Goal: Transaction & Acquisition: Purchase product/service

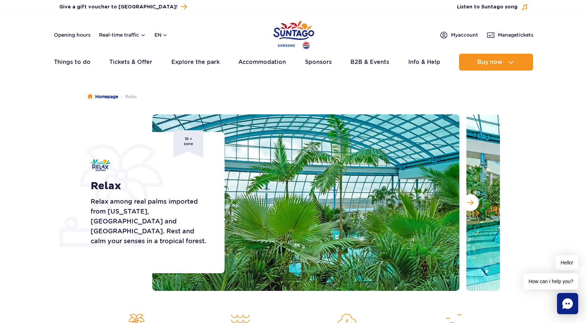
click at [53, 190] on section "Relax Relax among real palms imported from Florida, Malaysia and Costa Rica. Re…" at bounding box center [293, 202] width 587 height 176
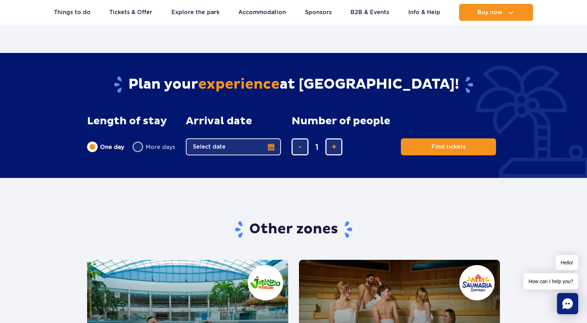
scroll to position [846, 0]
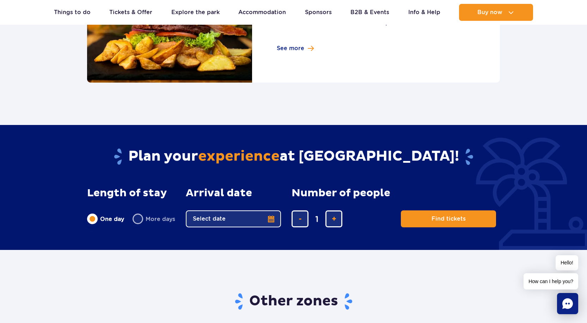
click at [237, 217] on button "Select date" at bounding box center [233, 218] width 95 height 17
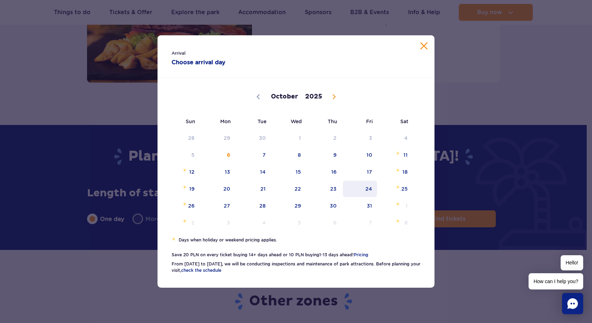
click at [369, 191] on span "24" at bounding box center [360, 188] width 36 height 16
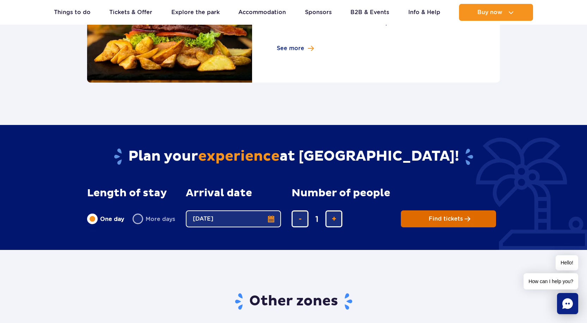
click at [465, 221] on span "Planning your visit to Park of Poland" at bounding box center [468, 219] width 6 height 6
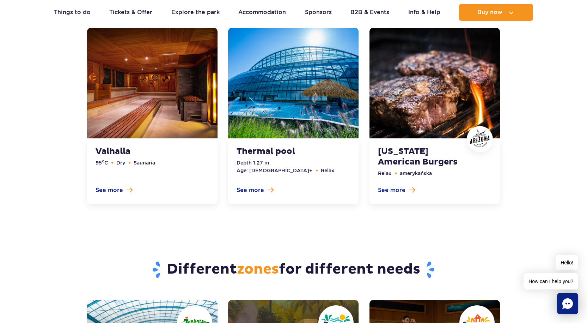
scroll to position [2221, 0]
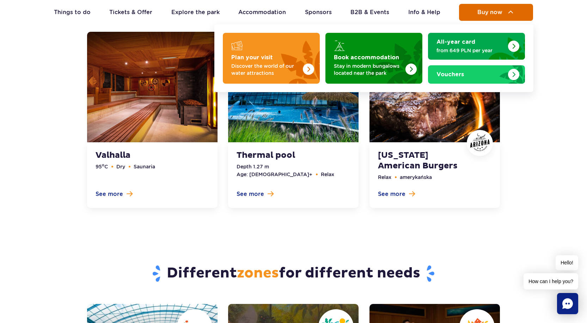
click at [485, 12] on span "Buy now" at bounding box center [489, 12] width 25 height 6
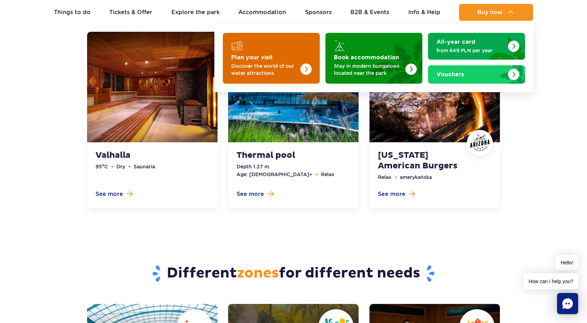
click at [280, 70] on p "Discover the world of our water attractions" at bounding box center [265, 69] width 69 height 14
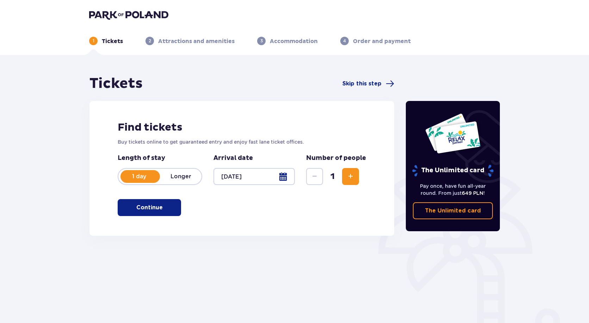
click at [159, 206] on button "Continue" at bounding box center [149, 207] width 63 height 17
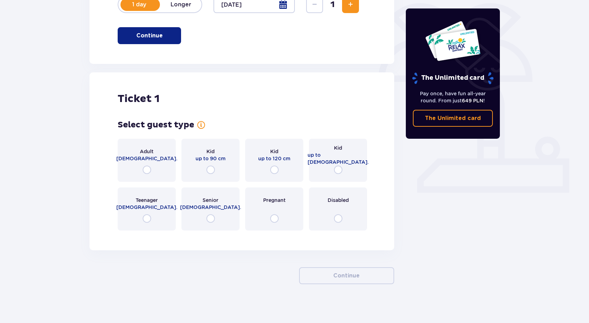
scroll to position [175, 0]
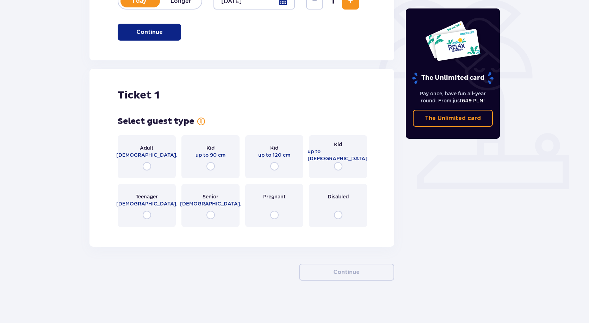
click at [146, 168] on input "radio" at bounding box center [147, 166] width 8 height 8
radio input "true"
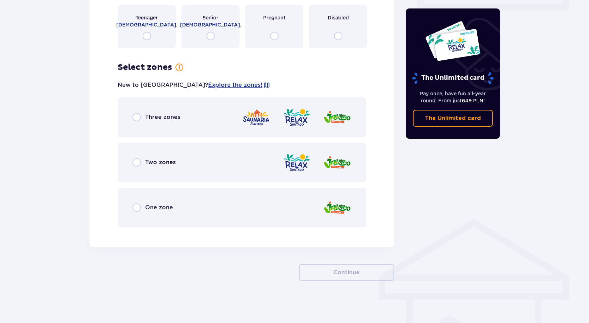
scroll to position [354, 0]
click at [179, 120] on span "Three zones" at bounding box center [162, 117] width 35 height 8
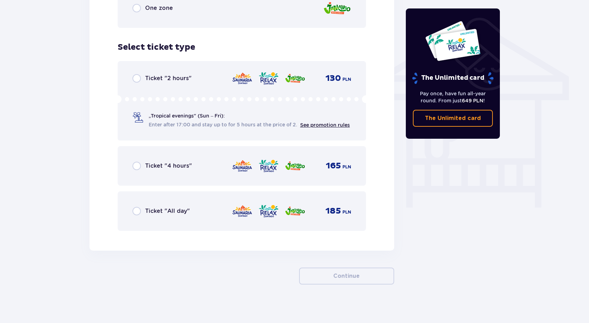
scroll to position [557, 0]
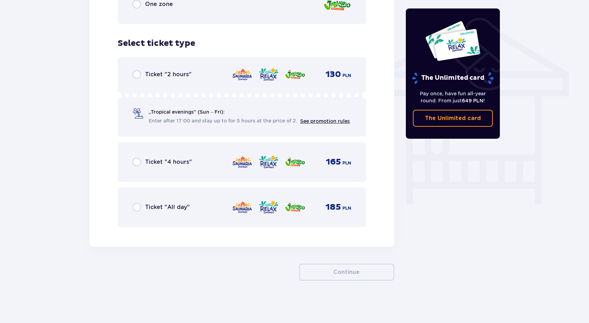
click at [204, 204] on div "Ticket "All day" 185 PLN" at bounding box center [242, 206] width 219 height 15
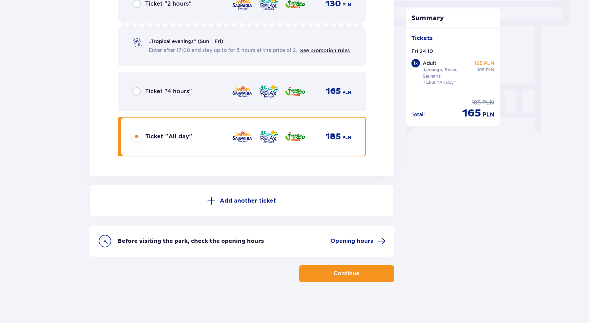
scroll to position [629, 0]
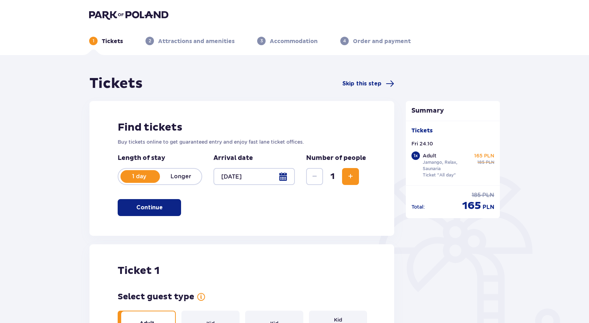
drag, startPoint x: 462, startPoint y: 244, endPoint x: 390, endPoint y: 22, distance: 234.1
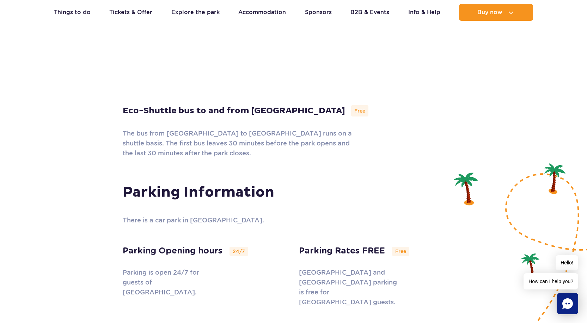
scroll to position [2122, 0]
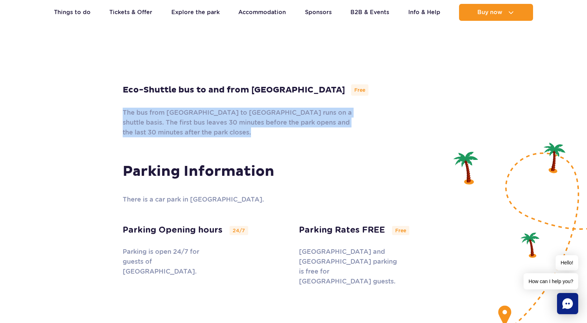
drag, startPoint x: 112, startPoint y: 82, endPoint x: 116, endPoint y: 115, distance: 33.0
click at [143, 137] on section "Parking Information There is a car park in Suntago Village. Parking Opening hou…" at bounding box center [293, 242] width 587 height 210
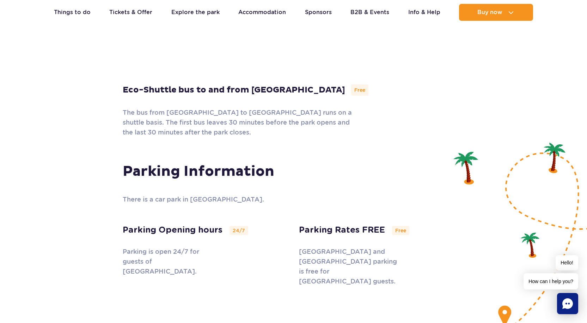
click at [287, 162] on h3 "Parking Information" at bounding box center [208, 171] width 171 height 18
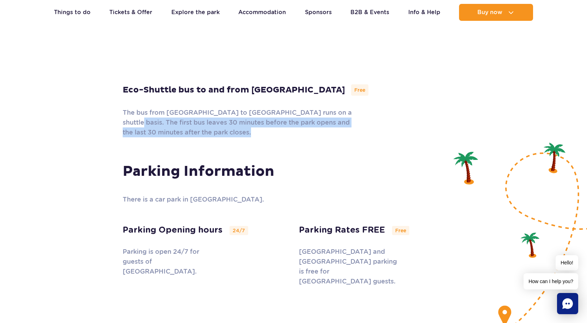
drag, startPoint x: 112, startPoint y: 88, endPoint x: 117, endPoint y: 116, distance: 28.9
click at [117, 137] on section "Parking Information There is a car park in Suntago Village. Parking Opening hou…" at bounding box center [293, 242] width 587 height 210
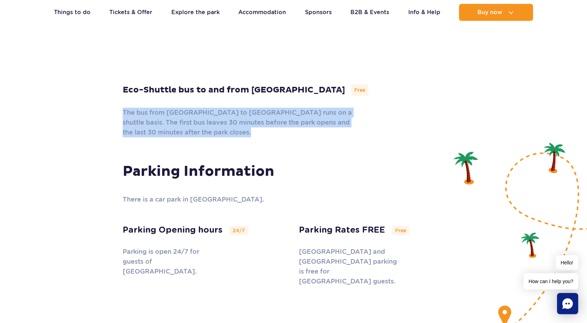
drag, startPoint x: 112, startPoint y: 75, endPoint x: 113, endPoint y: 121, distance: 45.8
click at [113, 137] on section "Parking Information There is a car park in Suntago Village. Parking Opening hou…" at bounding box center [293, 242] width 587 height 210
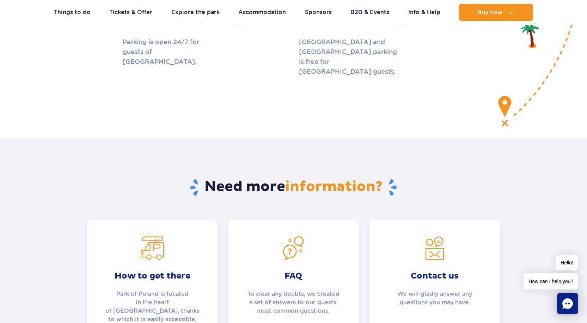
scroll to position [2368, 0]
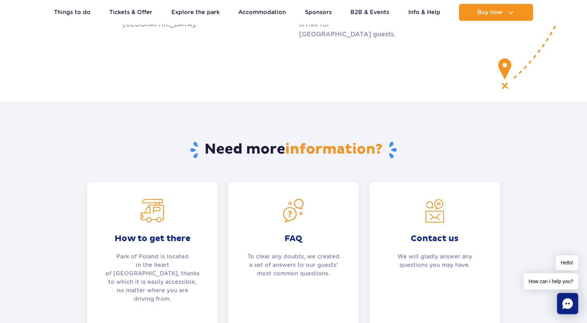
click at [82, 182] on div "How to get there Park of Poland is located in the heart of Poland, thanks to wh…" at bounding box center [152, 268] width 141 height 173
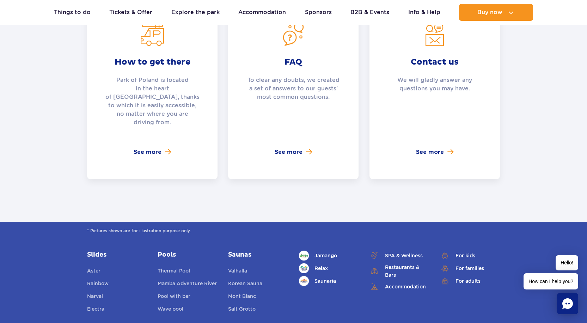
click at [149, 108] on div "How to get there Park of Poland is located in the heart of Poland, thanks to wh…" at bounding box center [152, 92] width 130 height 173
click at [149, 96] on div "How to get there Park of Poland is located in the heart of Poland, thanks to wh…" at bounding box center [152, 92] width 130 height 173
click at [150, 148] on span "See more" at bounding box center [148, 152] width 28 height 8
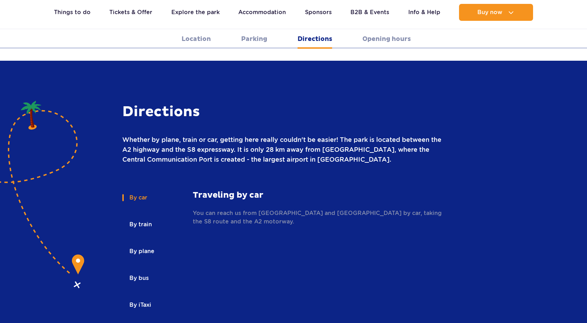
scroll to position [920, 0]
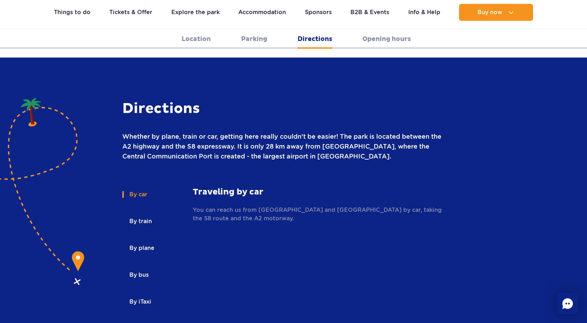
click at [141, 213] on button "By train" at bounding box center [140, 221] width 36 height 16
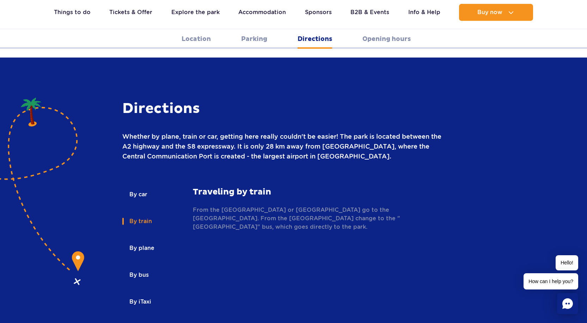
click at [140, 240] on button "By plane" at bounding box center [141, 248] width 38 height 16
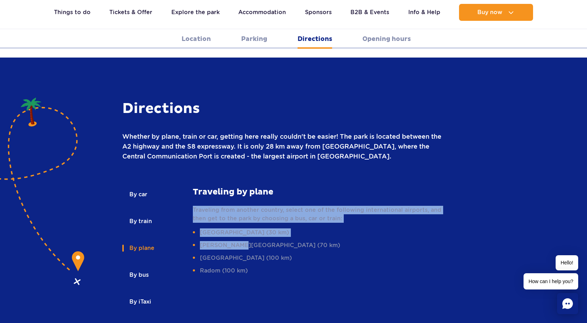
scroll to position [0, 0]
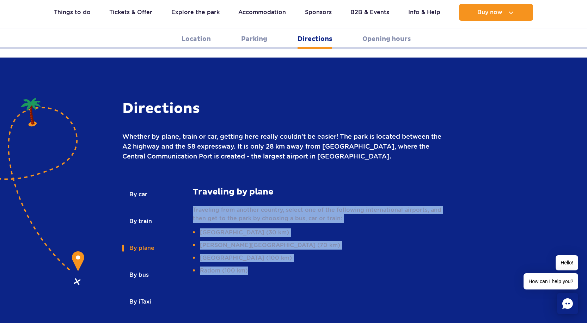
drag, startPoint x: 194, startPoint y: 168, endPoint x: 259, endPoint y: 237, distance: 95.0
click at [259, 237] on div "Traveling by plane Traveling from another country, select one of the following …" at bounding box center [320, 230] width 254 height 88
click at [325, 228] on li "Warsaw - Chopin Airport (30 km)" at bounding box center [320, 232] width 254 height 8
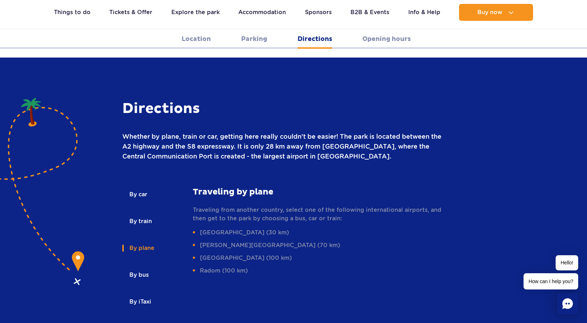
drag, startPoint x: 354, startPoint y: 160, endPoint x: 360, endPoint y: 188, distance: 28.1
click at [360, 188] on div "Traveling by plane Traveling from another country, select one of the following …" at bounding box center [320, 230] width 254 height 88
click at [354, 205] on p "Traveling from another country, select one of the following international airpo…" at bounding box center [320, 213] width 254 height 17
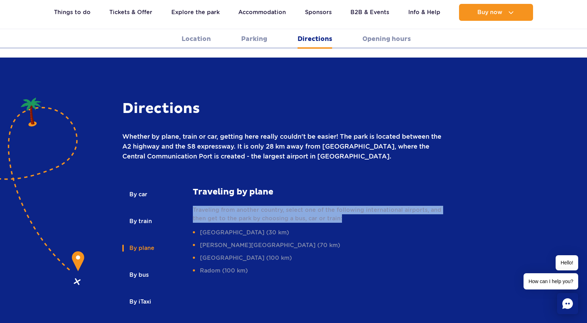
drag, startPoint x: 350, startPoint y: 181, endPoint x: 348, endPoint y: 159, distance: 22.4
click at [348, 186] on div "Traveling by plane Traveling from another country, select one of the following …" at bounding box center [320, 230] width 254 height 88
click at [348, 186] on strong "Traveling by plane" at bounding box center [320, 191] width 254 height 11
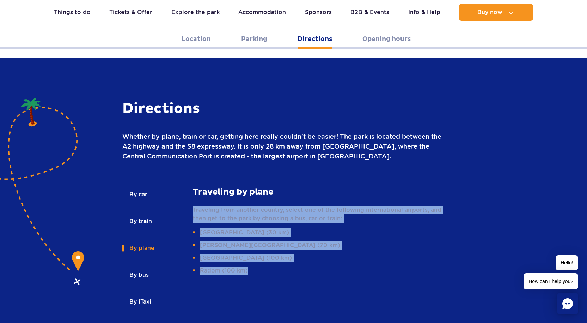
drag, startPoint x: 343, startPoint y: 156, endPoint x: 338, endPoint y: 232, distance: 76.3
click at [338, 232] on div "Traveling by plane Traveling from another country, select one of the following …" at bounding box center [320, 230] width 254 height 88
click at [315, 228] on ul "Warsaw - Chopin Airport (30 km) Modlin airport (70 km) Łódź (100 km) Radom (100…" at bounding box center [320, 251] width 254 height 47
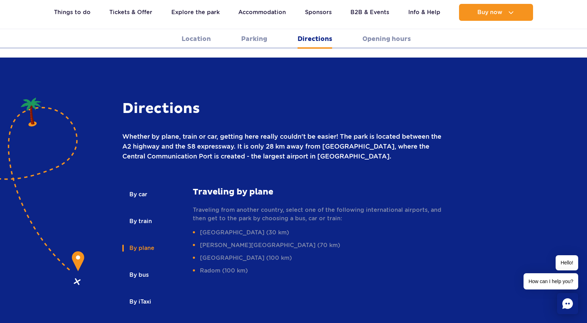
click at [137, 267] on button "By bus" at bounding box center [138, 275] width 32 height 16
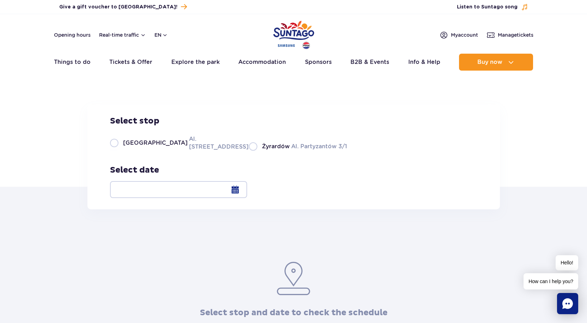
click at [145, 147] on span "[GEOGRAPHIC_DATA]" at bounding box center [155, 143] width 65 height 8
click at [118, 151] on input "Warsaw Al. [STREET_ADDRESS]" at bounding box center [114, 149] width 8 height 1
radio input "true"
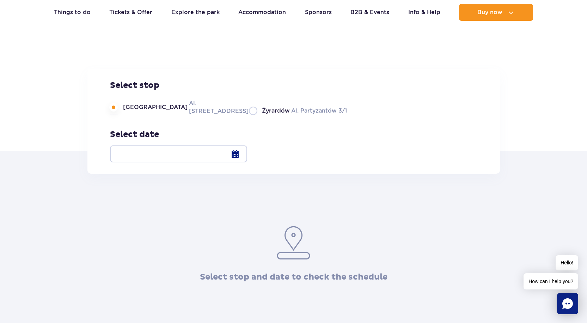
scroll to position [35, 0]
click at [247, 151] on div at bounding box center [178, 154] width 137 height 17
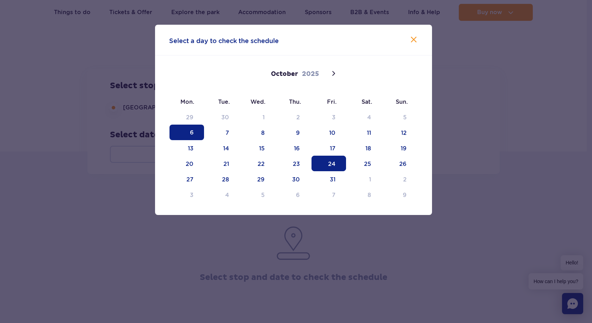
click at [319, 165] on span "24" at bounding box center [329, 163] width 35 height 16
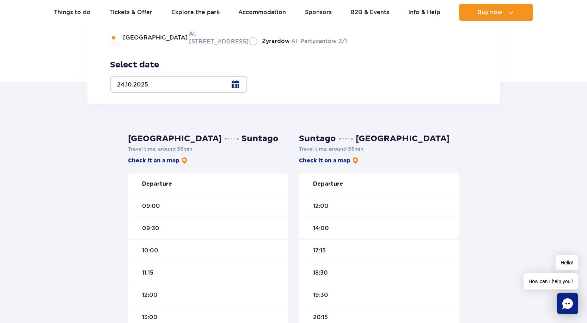
scroll to position [106, 0]
click at [94, 127] on div "Warsaw Suntago Travel time : around 55 min Check it on a map Departure 09:00 09…" at bounding box center [293, 289] width 587 height 372
click at [150, 158] on link "Check it on a map" at bounding box center [158, 160] width 60 height 8
click at [547, 182] on div "Warsaw Suntago Travel time : around 55 min Check it on a map Departure 09:00 09…" at bounding box center [293, 289] width 587 height 372
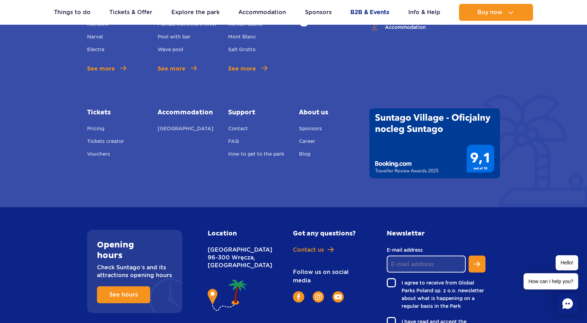
scroll to position [670, 0]
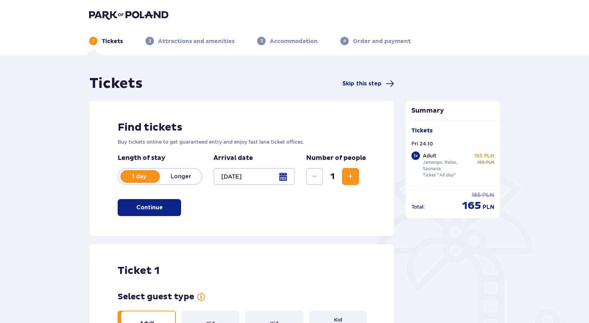
click at [253, 175] on div at bounding box center [254, 176] width 81 height 17
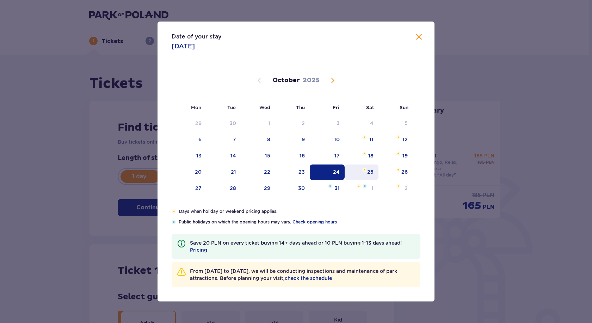
click at [374, 171] on div "25" at bounding box center [362, 172] width 34 height 16
type input "[DATE]"
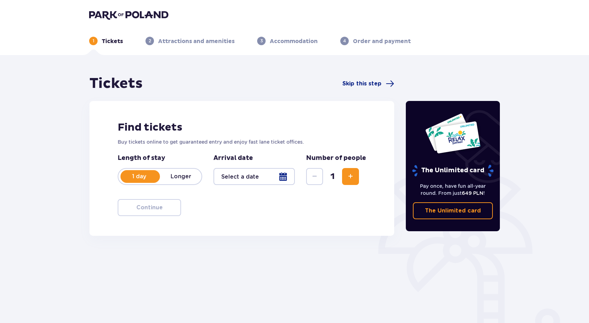
click at [281, 175] on div at bounding box center [254, 176] width 81 height 17
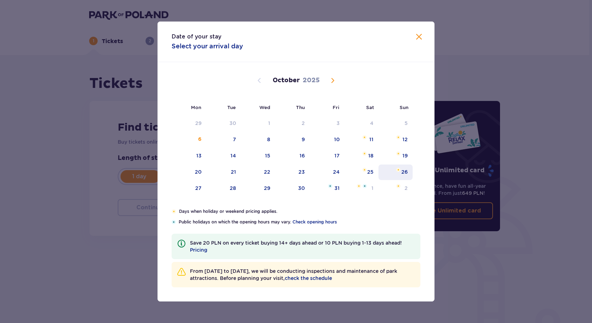
click at [402, 172] on div "26" at bounding box center [404, 171] width 6 height 7
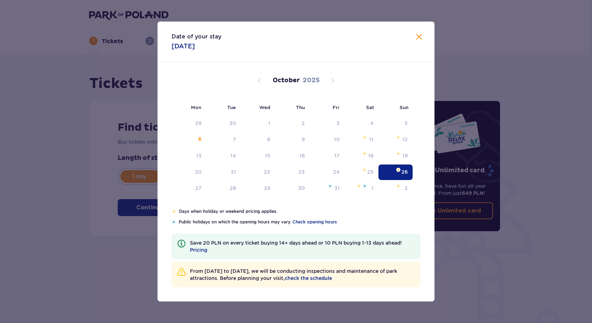
type input "[DATE]"
click at [522, 62] on div "Tickets Skip this step Find tickets Buy tickets online to get guaranteed entry …" at bounding box center [294, 207] width 589 height 304
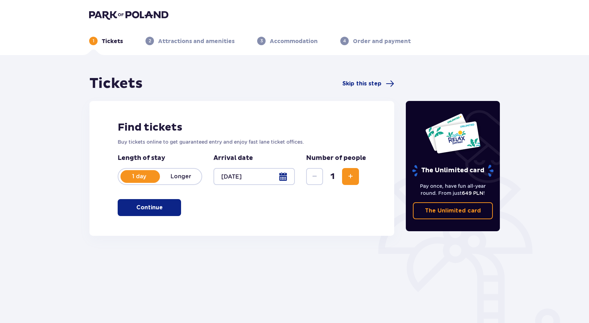
click at [165, 204] on span "button" at bounding box center [164, 207] width 8 height 8
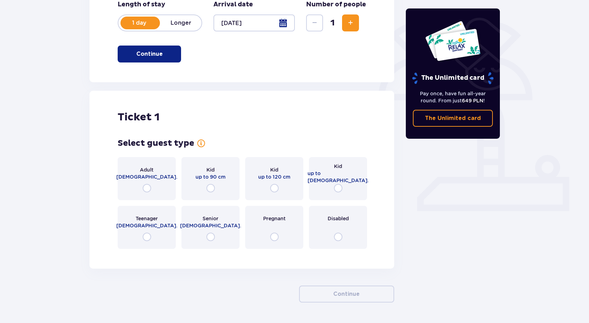
scroll to position [175, 0]
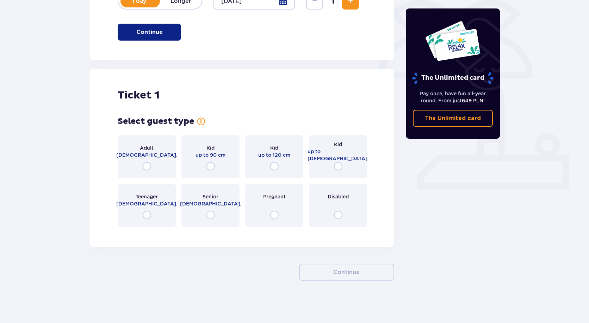
click at [145, 164] on input "radio" at bounding box center [147, 166] width 8 height 8
radio input "true"
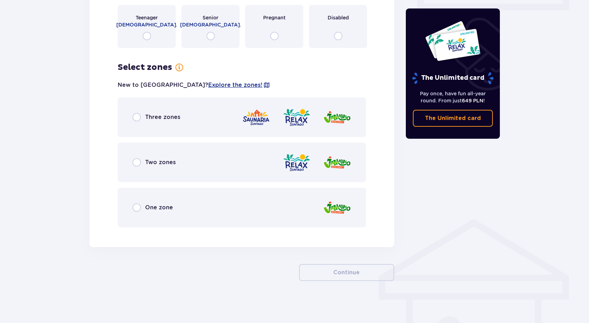
scroll to position [354, 0]
click at [159, 115] on span "Three zones" at bounding box center [162, 117] width 35 height 8
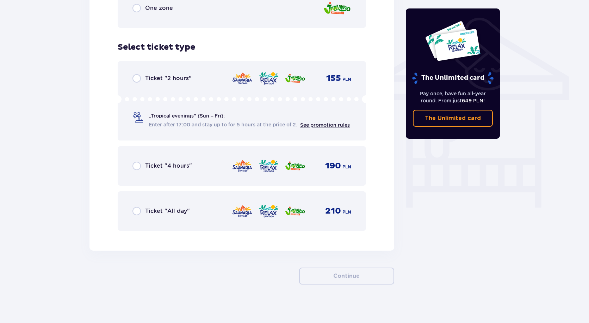
scroll to position [557, 0]
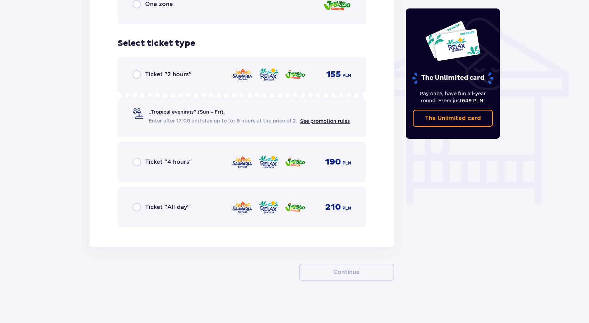
click at [141, 206] on input "radio" at bounding box center [137, 207] width 8 height 8
radio input "true"
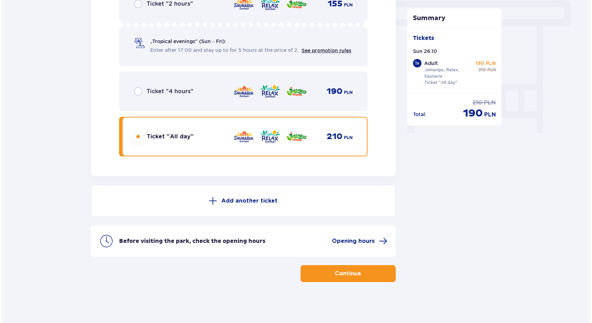
scroll to position [629, 0]
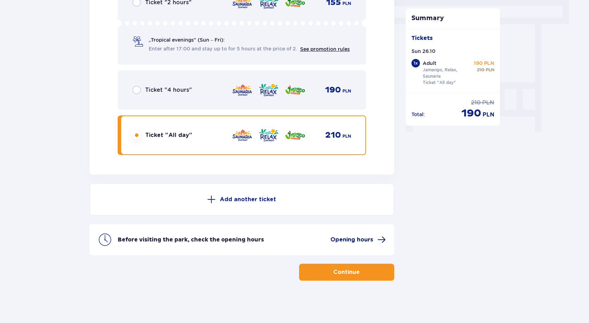
click at [355, 242] on span "Opening hours" at bounding box center [352, 239] width 43 height 8
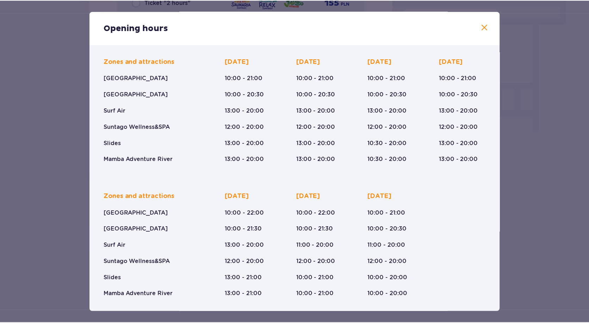
scroll to position [50, 0]
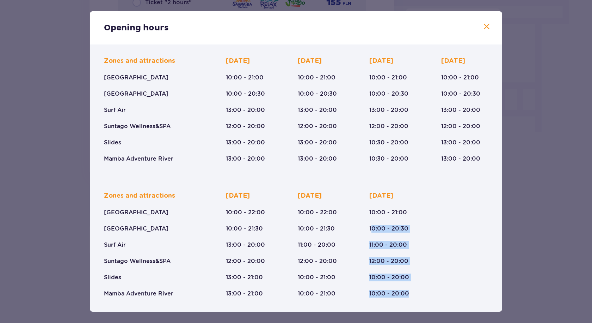
drag, startPoint x: 370, startPoint y: 224, endPoint x: 408, endPoint y: 308, distance: 92.2
click at [408, 308] on div "January - December [DATE] ([DATE]-[DATE]) Zones and attractions [GEOGRAPHIC_DAT…" at bounding box center [296, 152] width 412 height 317
click at [420, 283] on div "Zones and attractions [GEOGRAPHIC_DATA] [GEOGRAPHIC_DATA] Surf Air Suntago Well…" at bounding box center [296, 238] width 384 height 117
click at [538, 180] on div "Opening hours January - December [DATE] ([DATE]-[DATE]) Zones and attractions […" at bounding box center [296, 161] width 592 height 323
